Goal: Transaction & Acquisition: Book appointment/travel/reservation

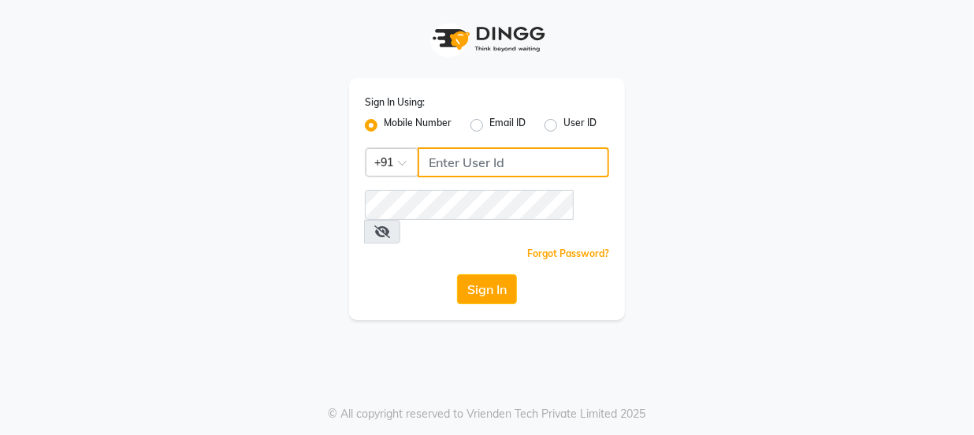
click at [478, 161] on input "Username" at bounding box center [514, 162] width 192 height 30
drag, startPoint x: 506, startPoint y: 161, endPoint x: 410, endPoint y: 162, distance: 96.2
click at [410, 162] on div "Country Code × [PHONE_NUMBER]" at bounding box center [487, 162] width 244 height 30
type input "9814244552"
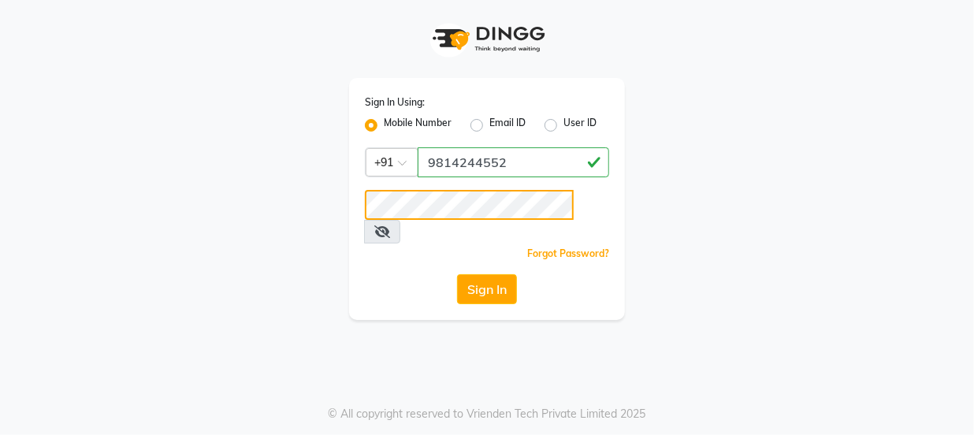
click at [457, 274] on button "Sign In" at bounding box center [487, 289] width 60 height 30
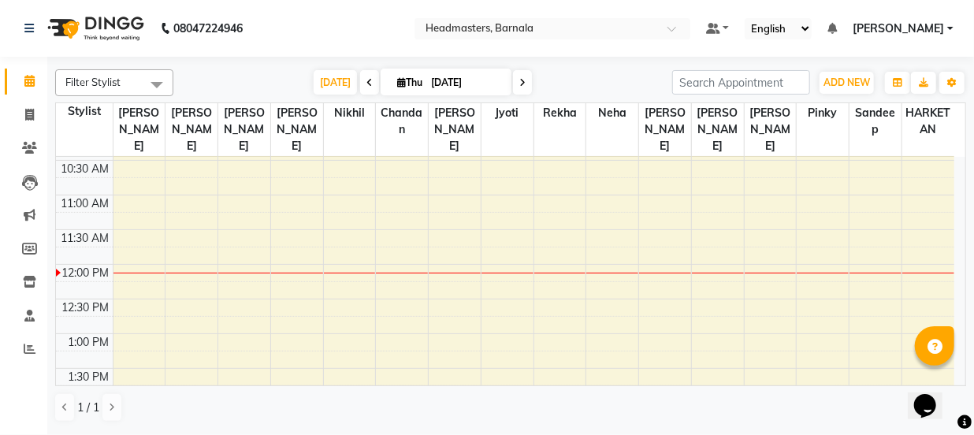
scroll to position [198, 0]
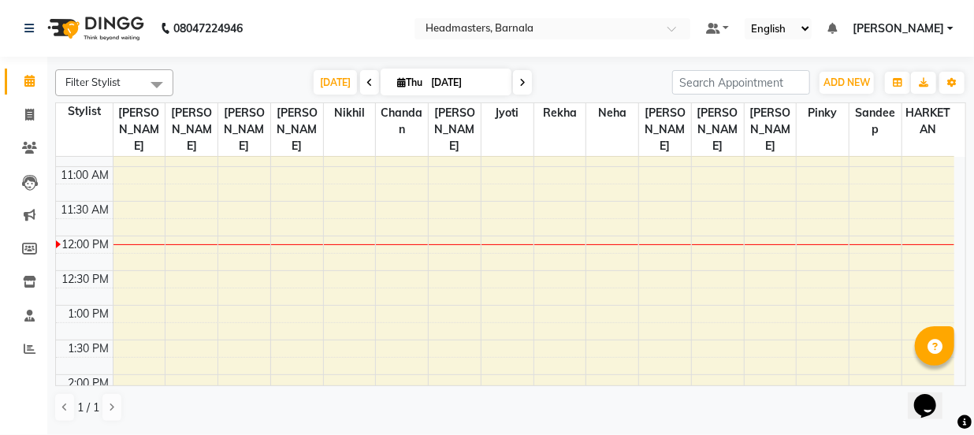
click at [449, 222] on div "8:00 AM 8:30 AM 9:00 AM 9:30 AM 10:00 AM 10:30 AM 11:00 AM 11:30 AM 12:00 PM 12…" at bounding box center [505, 409] width 899 height 901
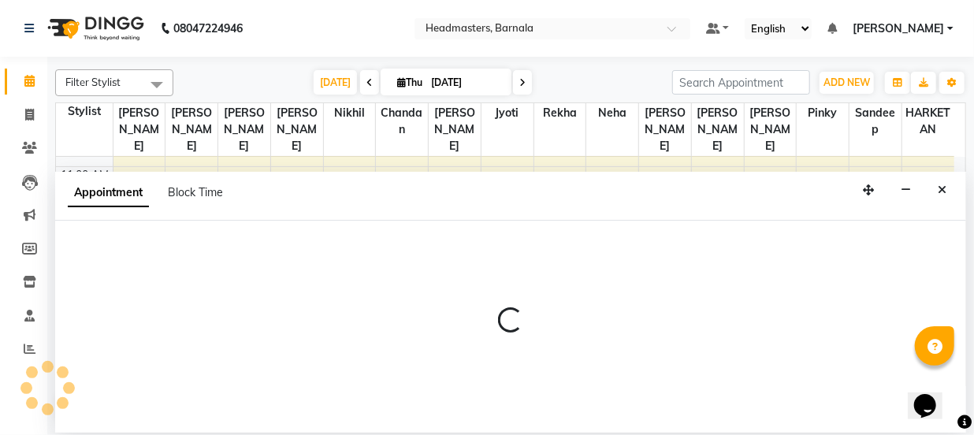
select select "67282"
select select "tentative"
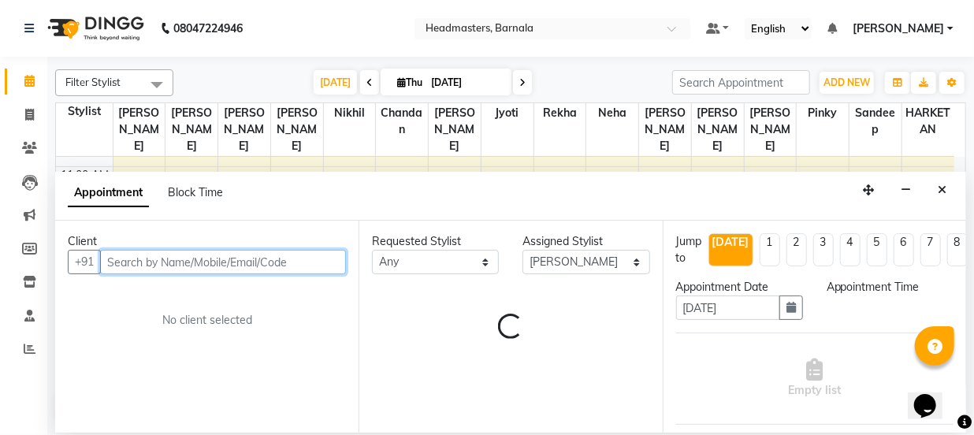
select select "720"
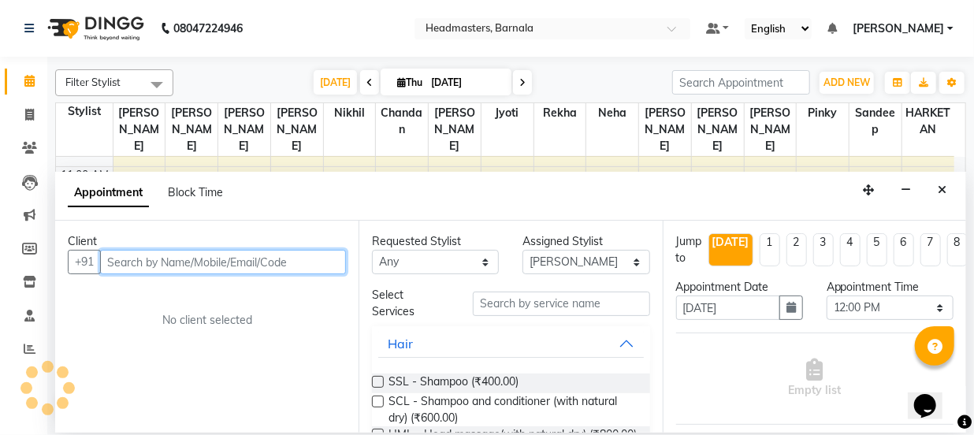
click at [158, 260] on input "text" at bounding box center [223, 262] width 246 height 24
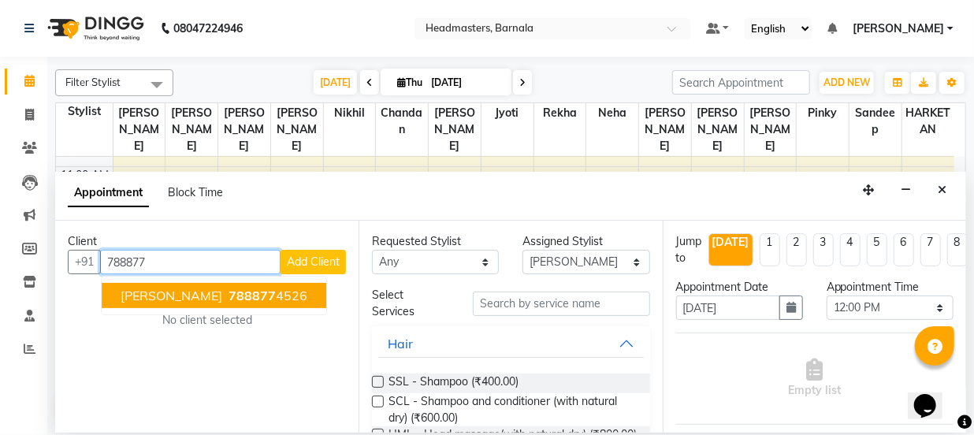
click at [173, 300] on span "[PERSON_NAME]" at bounding box center [172, 296] width 102 height 16
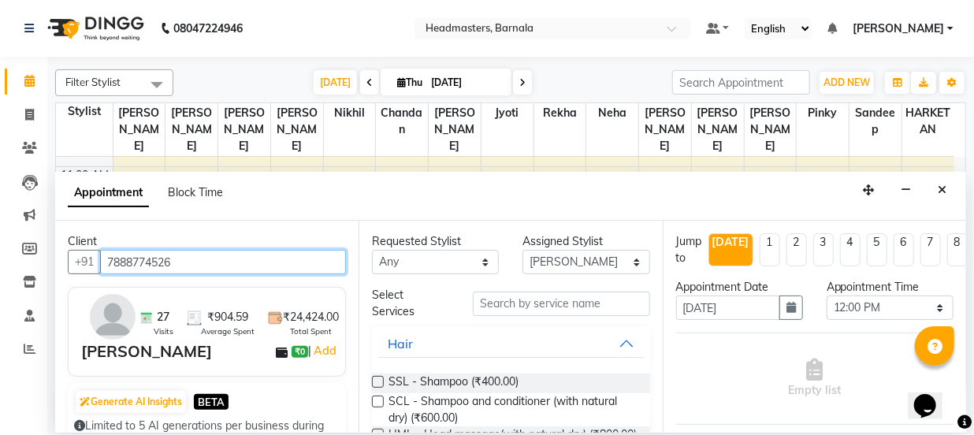
type input "7888774526"
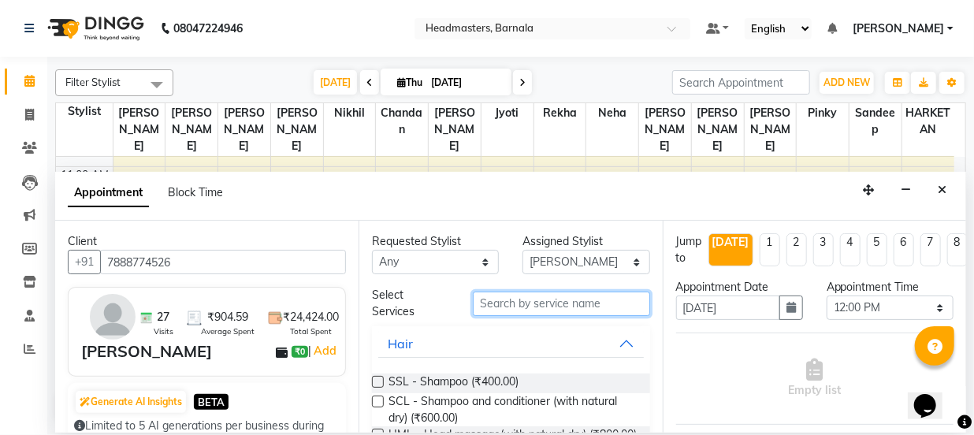
click at [508, 307] on input "text" at bounding box center [561, 304] width 177 height 24
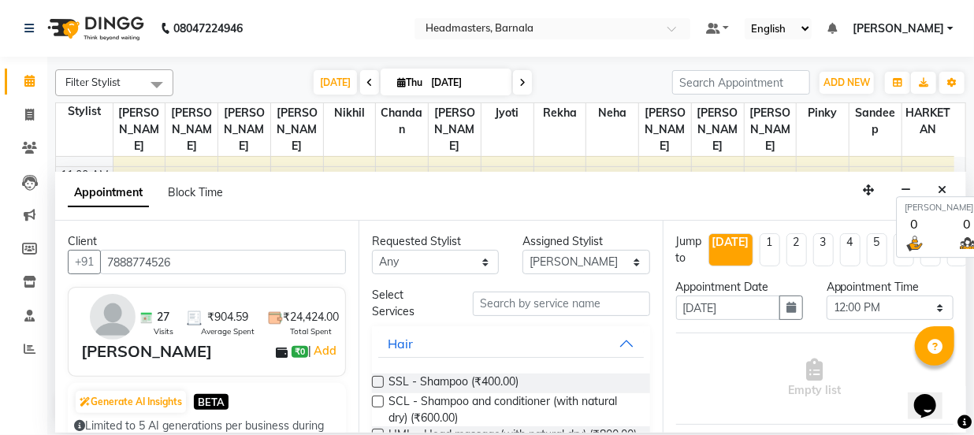
scroll to position [0, 0]
drag, startPoint x: 803, startPoint y: 196, endPoint x: 818, endPoint y: 207, distance: 18.6
click at [808, 193] on div "Appointment Block Time" at bounding box center [510, 196] width 911 height 49
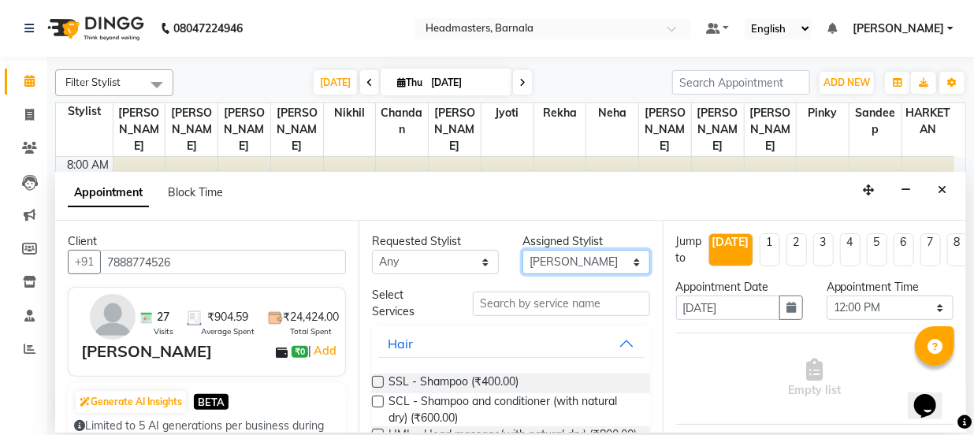
click at [551, 264] on select "Select [PERSON_NAME] [PERSON_NAME] Jyoti [PERSON_NAME] [PERSON_NAME] Neha Nikhi…" at bounding box center [586, 262] width 127 height 24
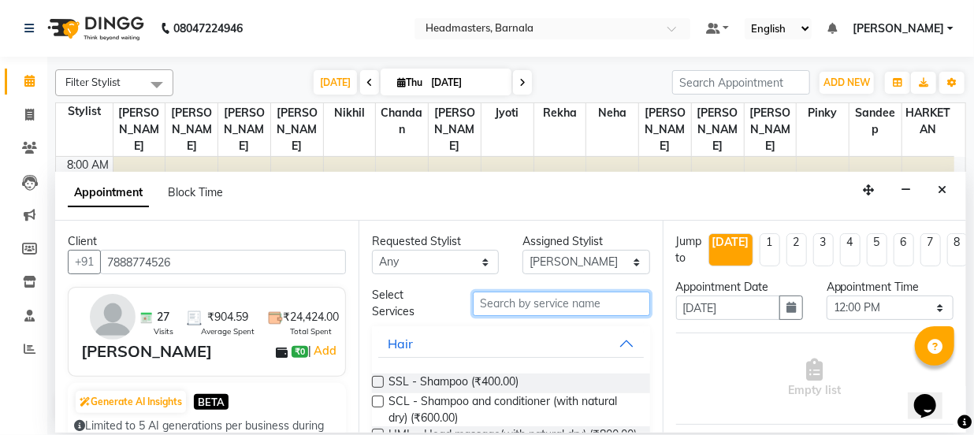
click at [511, 309] on input "text" at bounding box center [561, 304] width 177 height 24
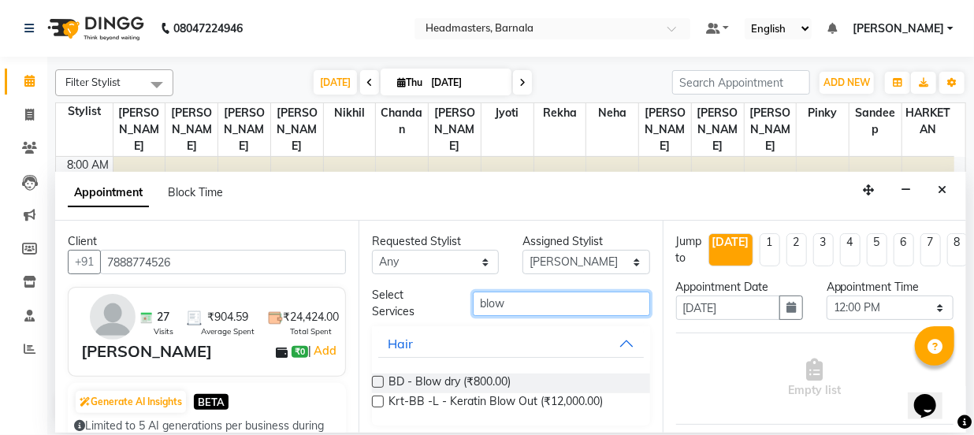
type input "blow"
click at [373, 376] on label at bounding box center [378, 382] width 12 height 12
click at [373, 378] on input "checkbox" at bounding box center [377, 383] width 10 height 10
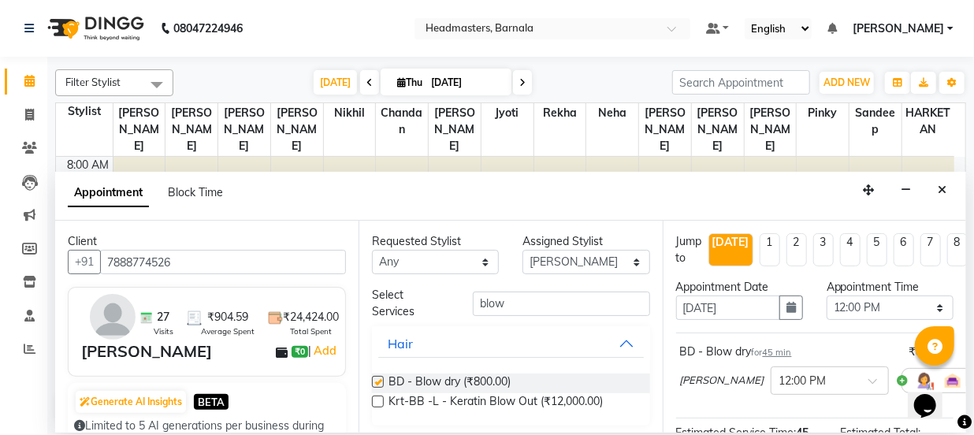
checkbox input "false"
click at [564, 260] on select "Select [PERSON_NAME] [PERSON_NAME] Jyoti [PERSON_NAME] [PERSON_NAME] Neha Nikhi…" at bounding box center [586, 262] width 127 height 24
select select "67288"
click at [523, 250] on select "Select [PERSON_NAME] [PERSON_NAME] Jyoti [PERSON_NAME] [PERSON_NAME] Neha Nikhi…" at bounding box center [586, 262] width 127 height 24
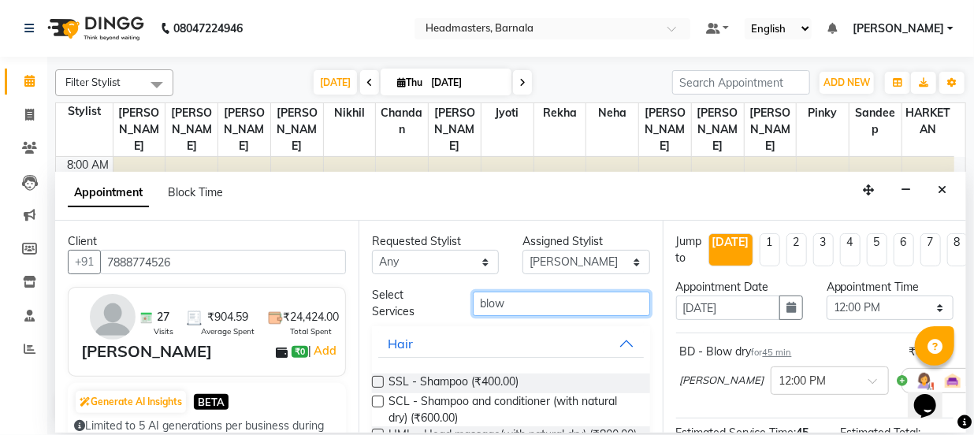
drag, startPoint x: 499, startPoint y: 302, endPoint x: 266, endPoint y: 379, distance: 245.1
click at [342, 352] on div "Client +91 7888774526 27 Visits ₹904.59 Average Spent ₹24,424.00 Total Spent [P…" at bounding box center [510, 327] width 911 height 212
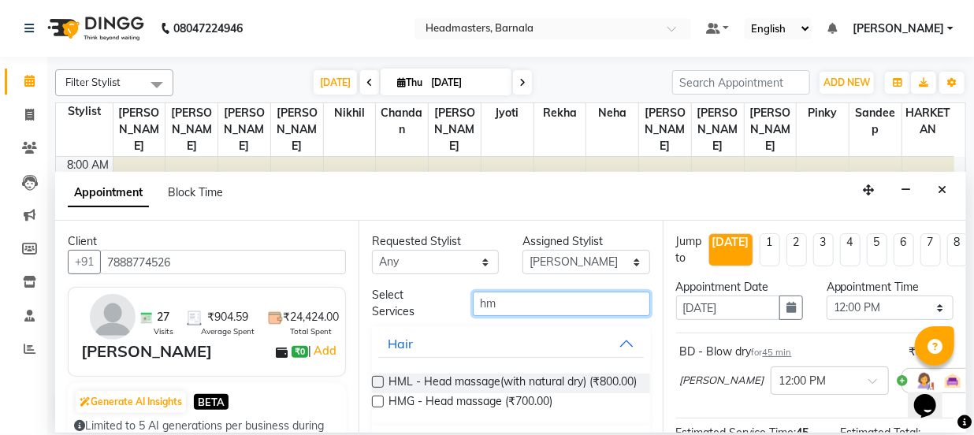
type input "hm"
click at [376, 408] on label at bounding box center [378, 402] width 12 height 12
click at [376, 408] on input "checkbox" at bounding box center [377, 403] width 10 height 10
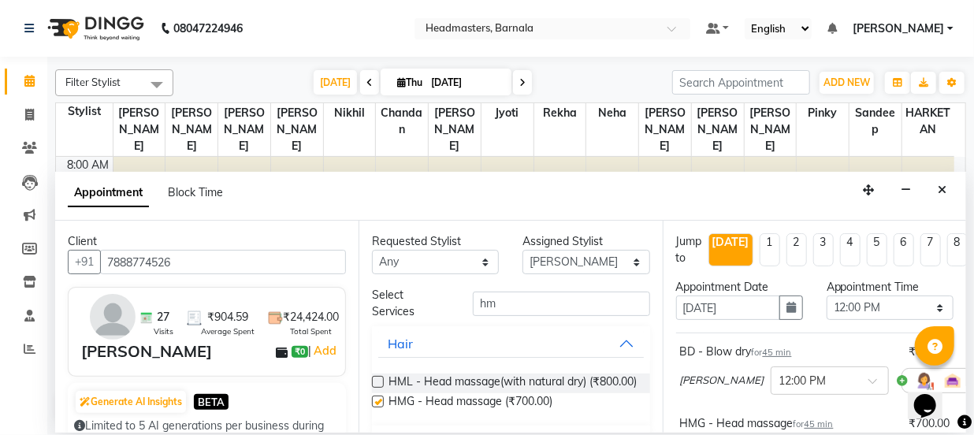
checkbox input "false"
click at [967, 371] on div "Filter Stylist Select All [PERSON_NAME] [PERSON_NAME] [PERSON_NAME] [PERSON_NAM…" at bounding box center [510, 245] width 927 height 376
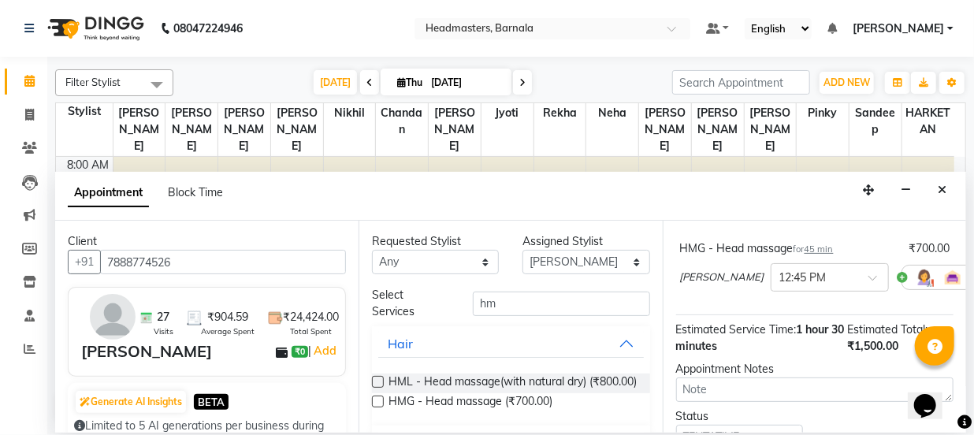
scroll to position [316, 0]
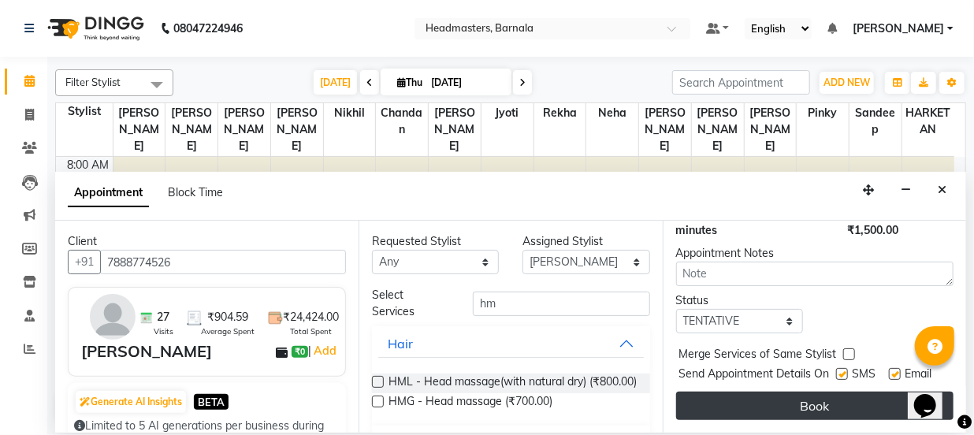
click at [855, 400] on button "Book" at bounding box center [815, 406] width 278 height 28
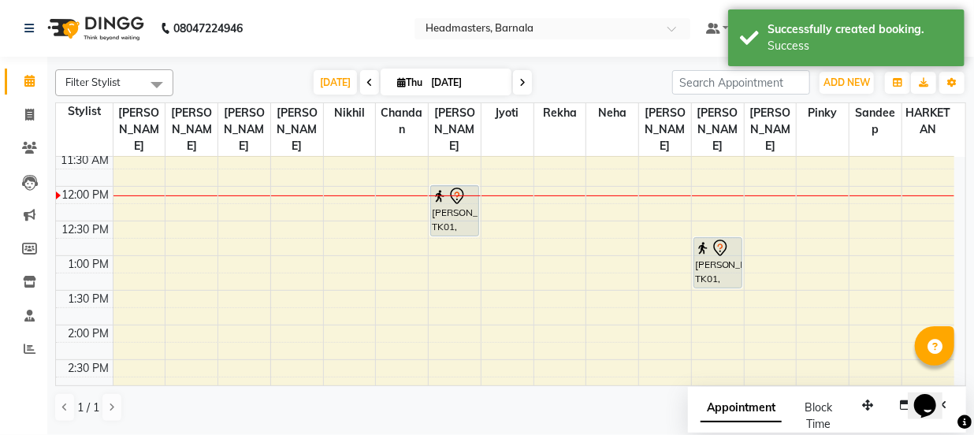
scroll to position [286, 0]
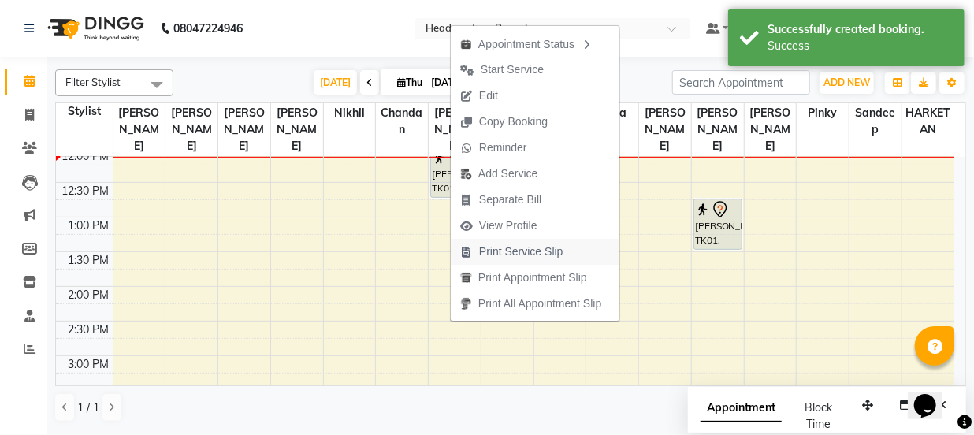
click at [511, 250] on span "Print Service Slip" at bounding box center [521, 252] width 84 height 17
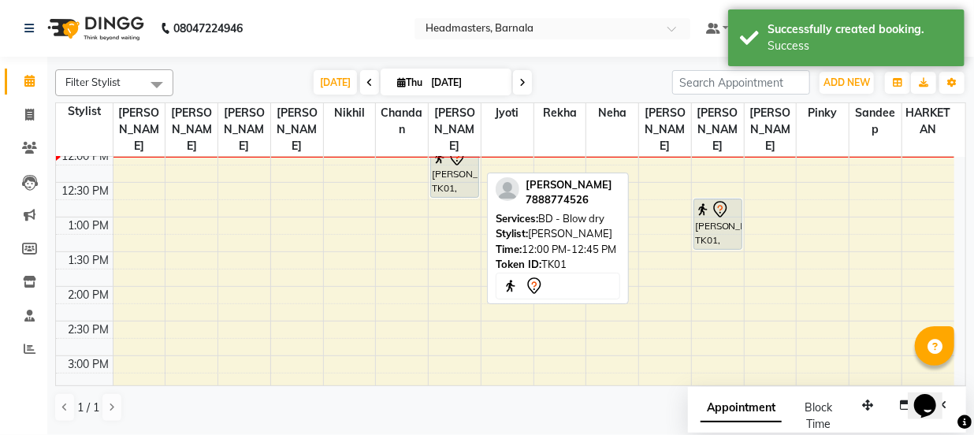
click at [444, 162] on div "[PERSON_NAME], TK01, 12:00 PM-12:45 PM, BD - Blow dry" at bounding box center [454, 172] width 47 height 50
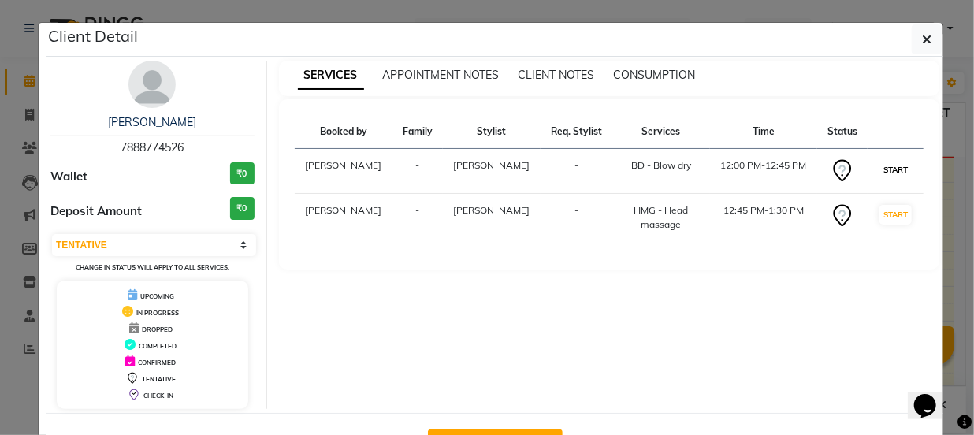
drag, startPoint x: 892, startPoint y: 169, endPoint x: 896, endPoint y: 213, distance: 44.3
click at [892, 174] on button "START" at bounding box center [896, 170] width 32 height 20
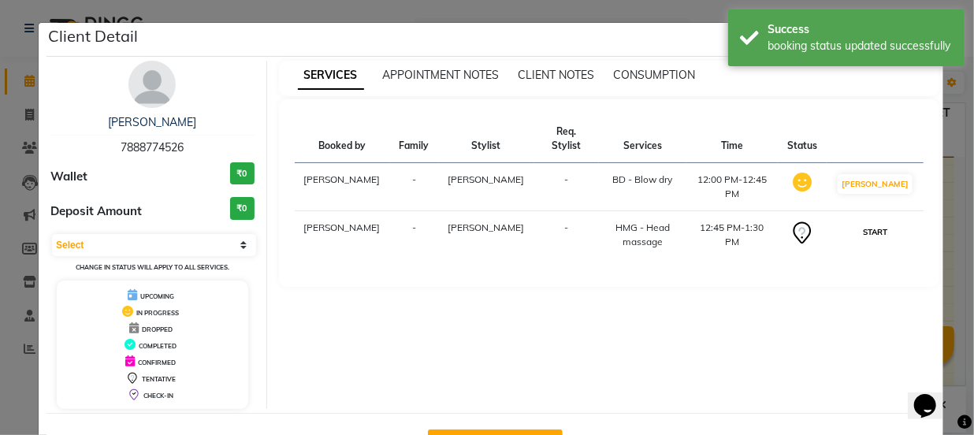
click at [891, 222] on button "START" at bounding box center [875, 232] width 32 height 20
select select "1"
click at [950, 178] on ngb-modal-window "Client Detail [PERSON_NAME] 7888774526 Wallet ₹0 Deposit Amount ₹0 Select IN SE…" at bounding box center [487, 217] width 974 height 435
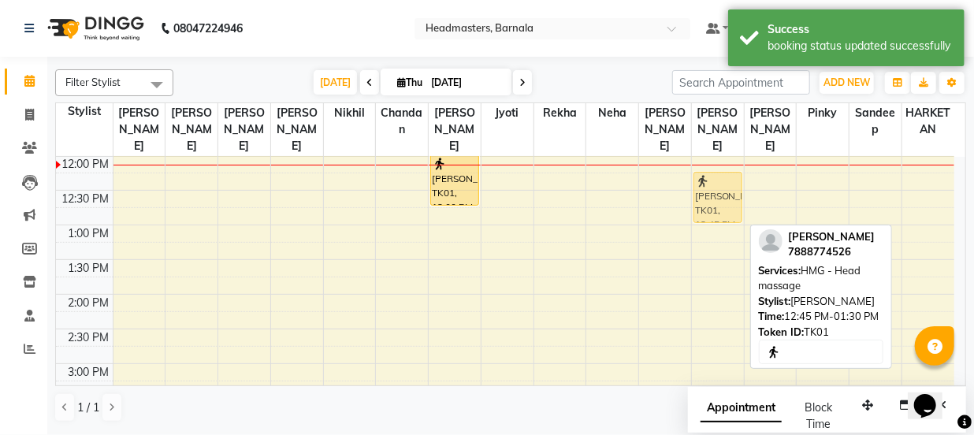
click at [712, 166] on div "[PERSON_NAME], TK01, 12:45 PM-01:30 PM, HMG - Head massage [PERSON_NAME], TK01,…" at bounding box center [718, 329] width 52 height 901
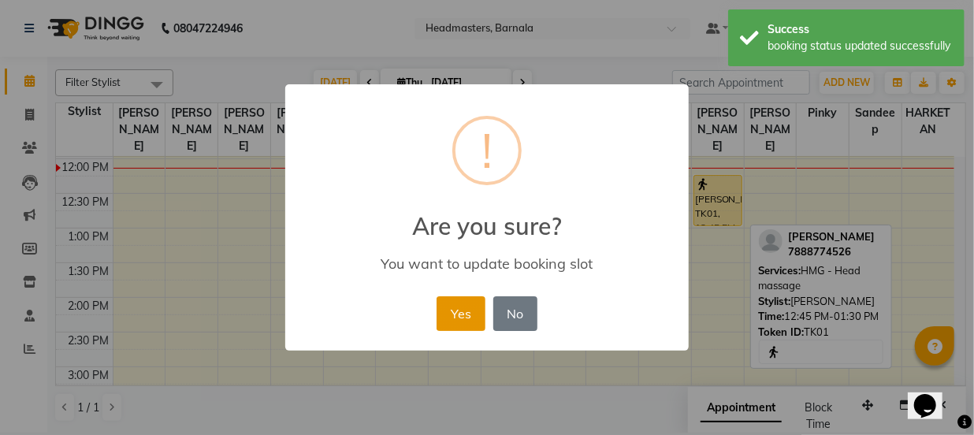
click at [474, 313] on button "Yes" at bounding box center [461, 313] width 48 height 35
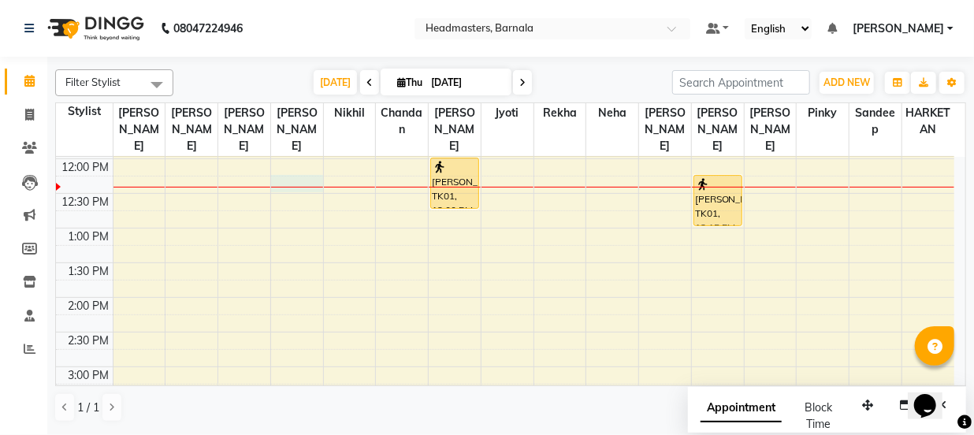
click at [296, 166] on div "8:00 AM 8:30 AM 9:00 AM 9:30 AM 10:00 AM 10:30 AM 11:00 AM 11:30 AM 12:00 PM 12…" at bounding box center [505, 332] width 899 height 901
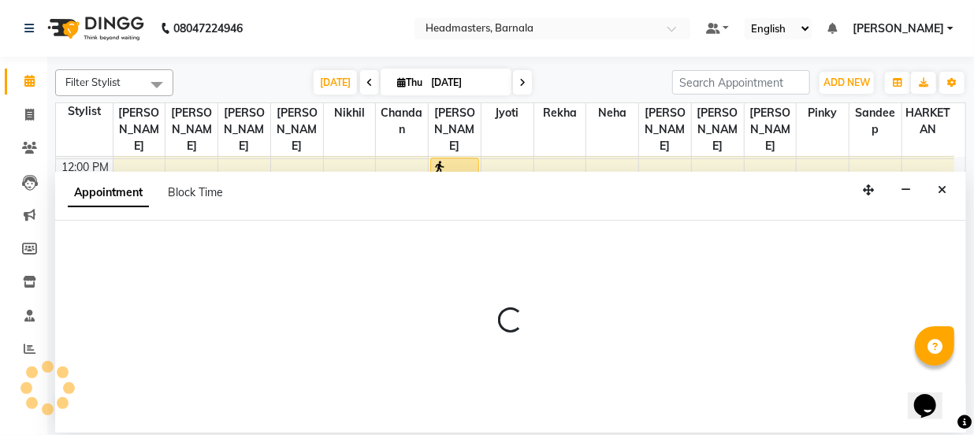
select select "67277"
select select "735"
select select "tentative"
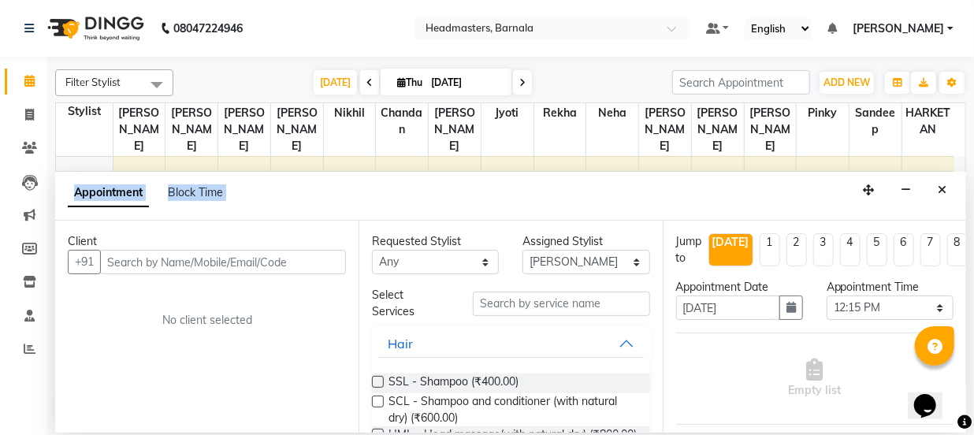
scroll to position [192, 0]
drag, startPoint x: 922, startPoint y: 183, endPoint x: 841, endPoint y: 205, distance: 84.1
click at [851, 201] on div "Appointment Block Time" at bounding box center [510, 196] width 911 height 49
click at [944, 187] on icon "Close" at bounding box center [942, 189] width 9 height 11
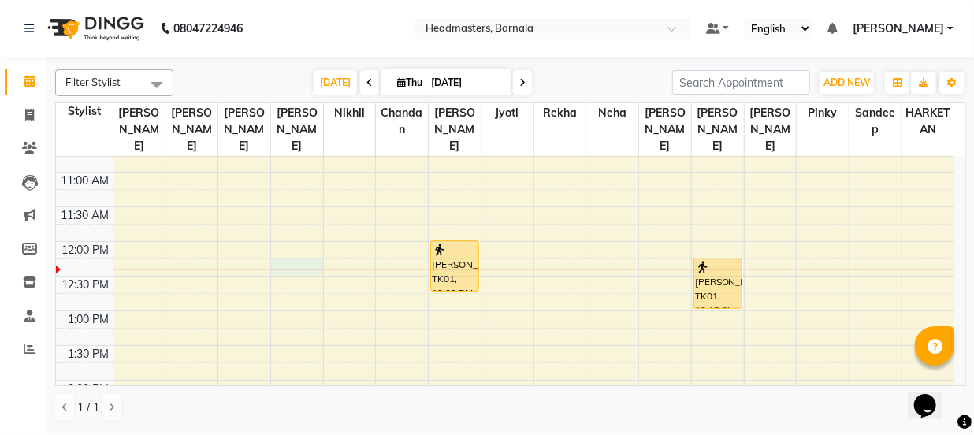
click at [290, 257] on div "8:00 AM 8:30 AM 9:00 AM 9:30 AM 10:00 AM 10:30 AM 11:00 AM 11:30 AM 12:00 PM 12…" at bounding box center [505, 415] width 899 height 901
select select "67277"
select select "tentative"
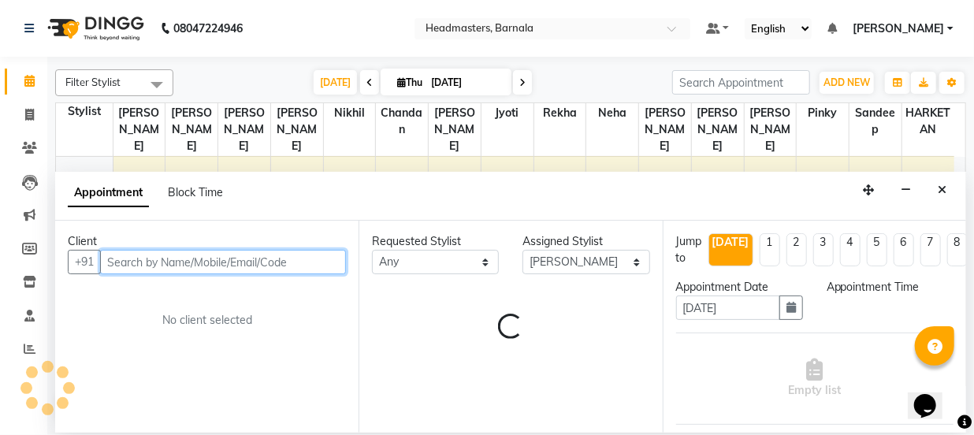
select select "735"
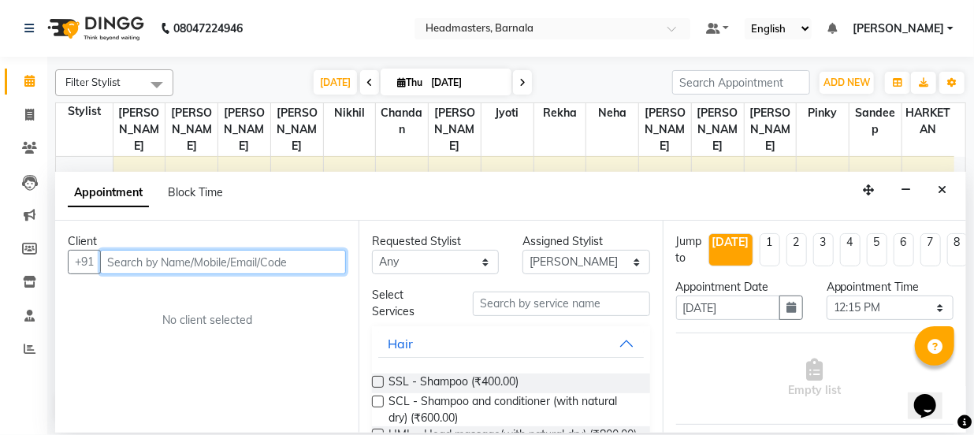
click at [225, 268] on input "text" at bounding box center [223, 262] width 246 height 24
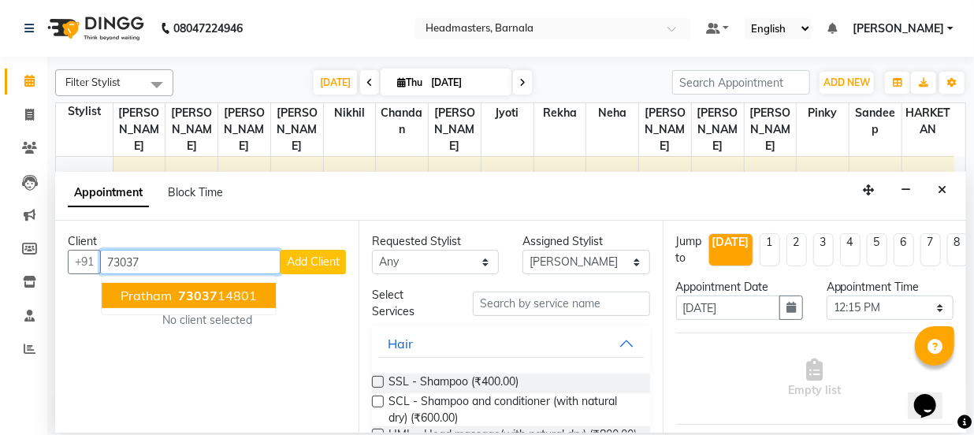
click at [238, 290] on ngb-highlight "73037 14801" at bounding box center [216, 296] width 82 height 16
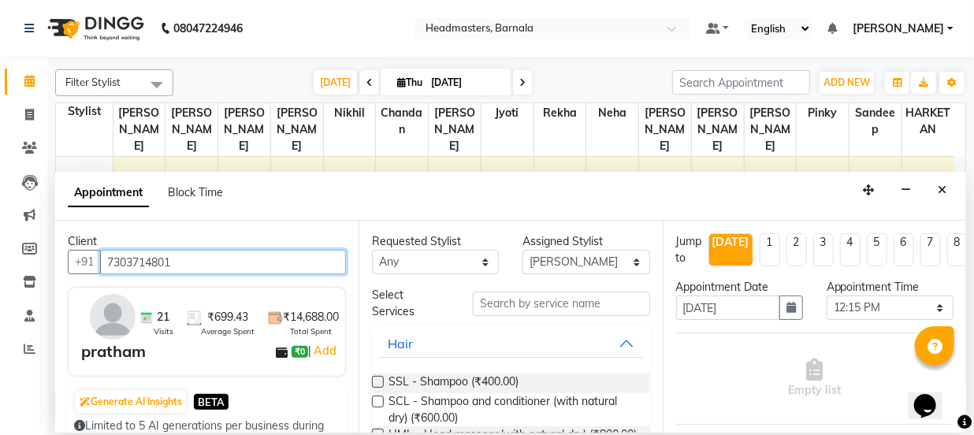
type input "7303714801"
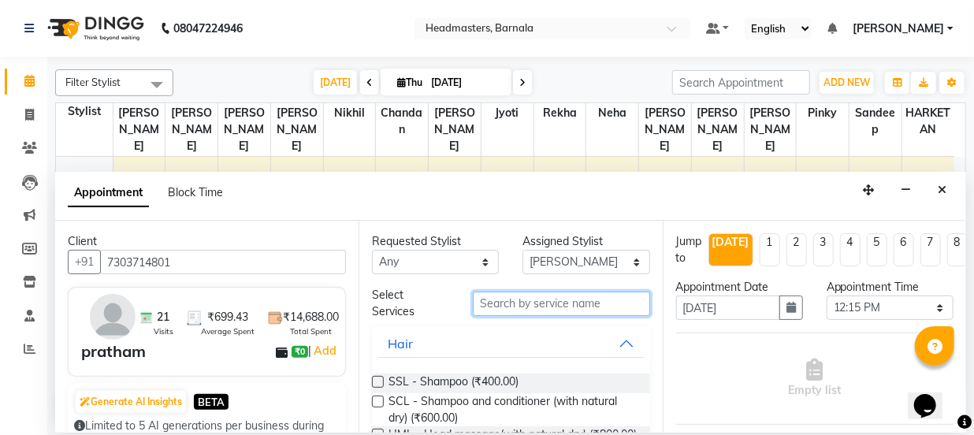
click at [508, 306] on input "text" at bounding box center [561, 304] width 177 height 24
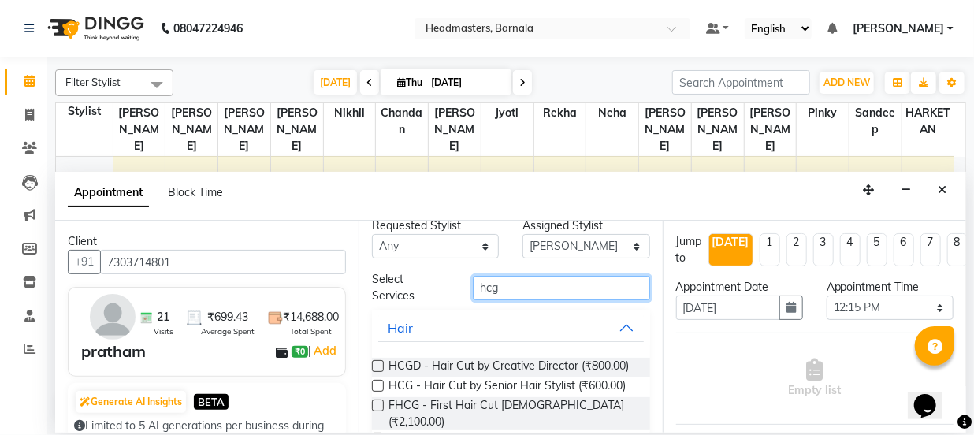
scroll to position [28, 0]
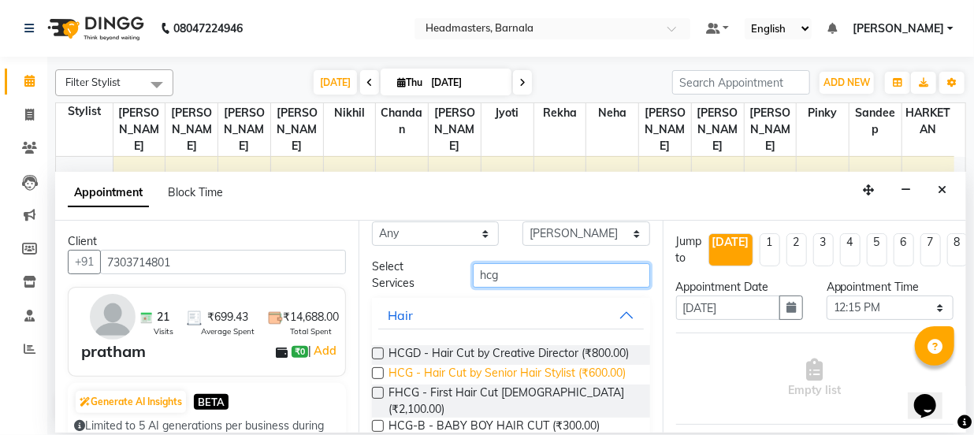
type input "hcg"
click at [594, 385] on span "HCG - Hair Cut by Senior Hair Stylist (₹600.00)" at bounding box center [507, 375] width 237 height 20
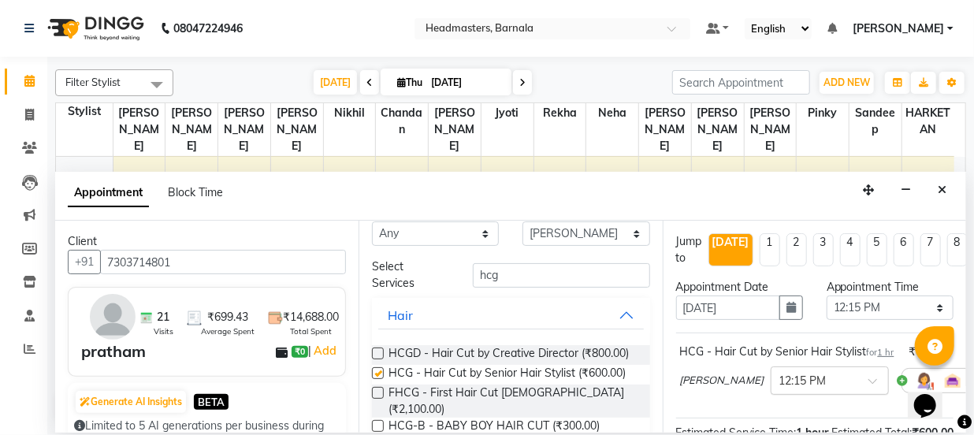
checkbox input "false"
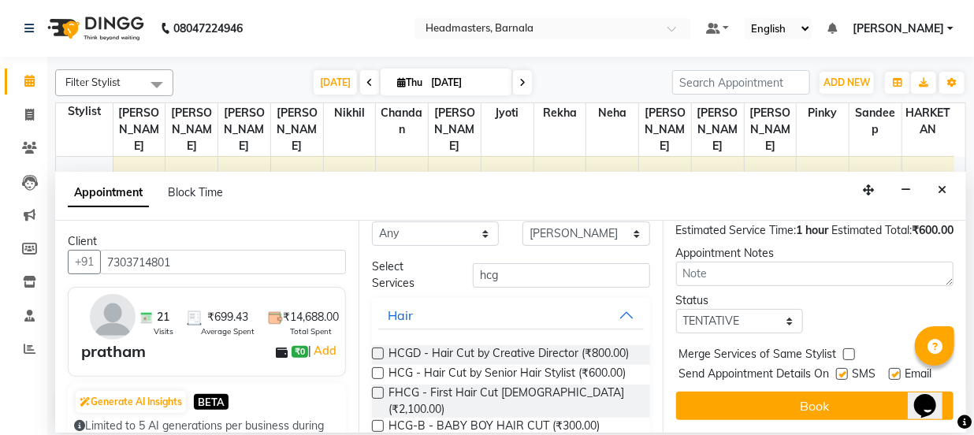
scroll to position [261, 0]
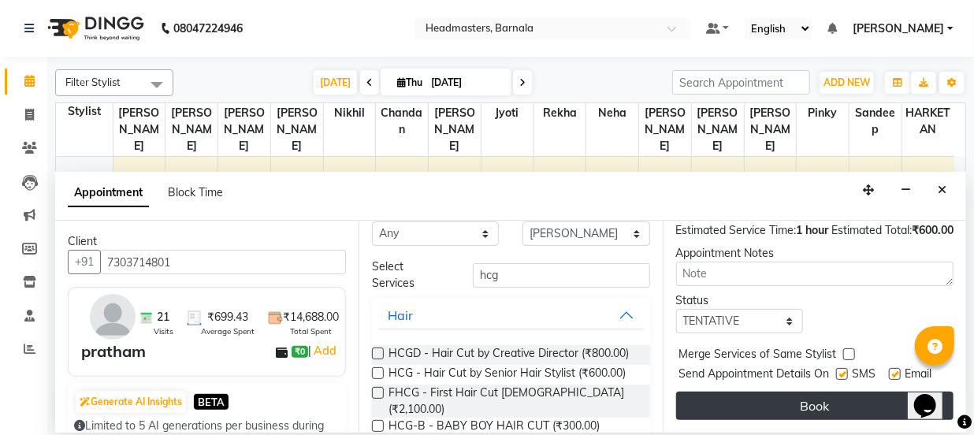
click at [823, 392] on button "Book" at bounding box center [815, 406] width 278 height 28
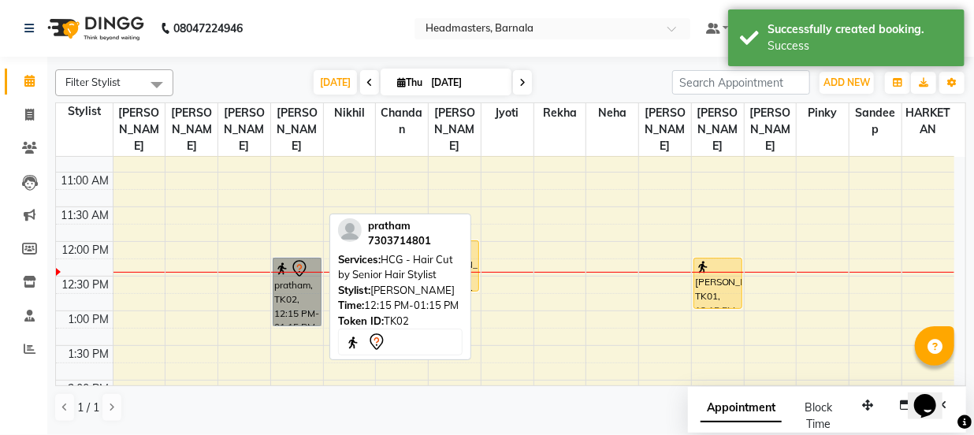
drag, startPoint x: 301, startPoint y: 279, endPoint x: 270, endPoint y: 244, distance: 46.4
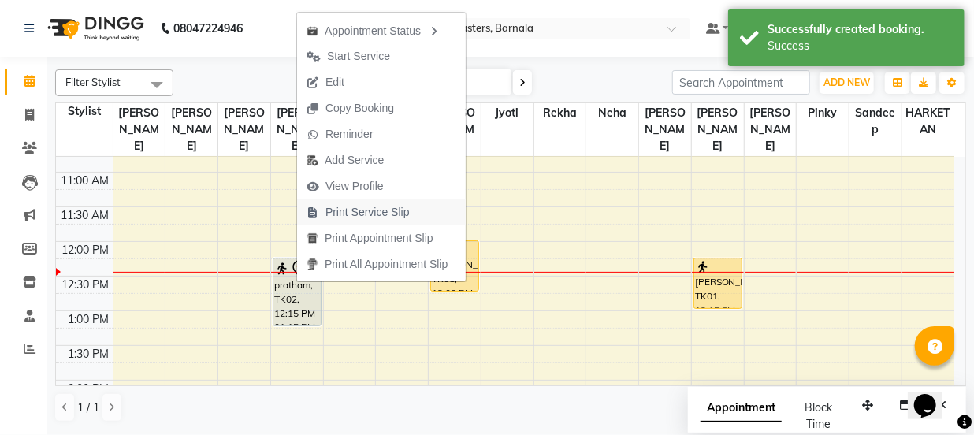
click at [378, 216] on span "Print Service Slip" at bounding box center [368, 212] width 84 height 17
